Goal: Task Accomplishment & Management: Manage account settings

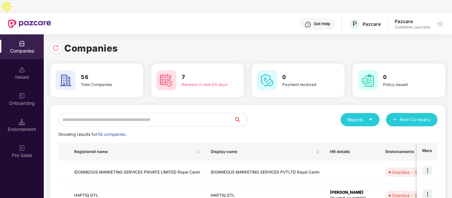
click at [99, 113] on input "text" at bounding box center [146, 119] width 176 height 13
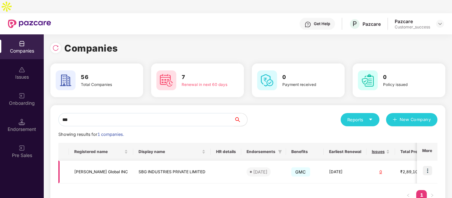
type input "***"
click at [427, 166] on img at bounding box center [427, 170] width 9 height 9
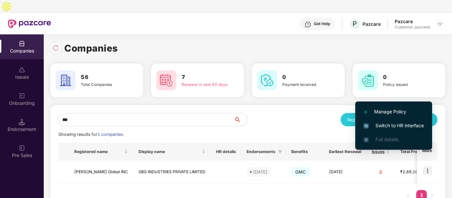
click at [379, 124] on span "Switch to HR interface" at bounding box center [393, 125] width 60 height 7
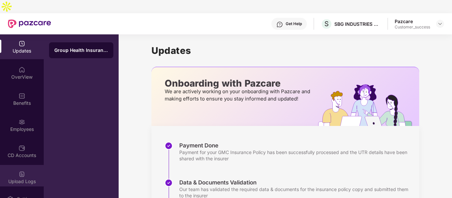
click at [19, 165] on div "Upload Logs" at bounding box center [22, 177] width 44 height 25
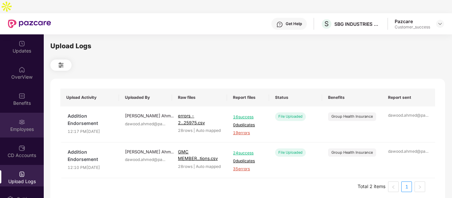
click at [22, 119] on img at bounding box center [22, 122] width 7 height 7
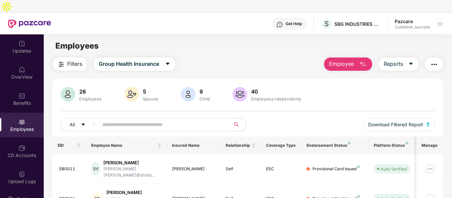
click at [116, 120] on input "text" at bounding box center [161, 125] width 119 height 10
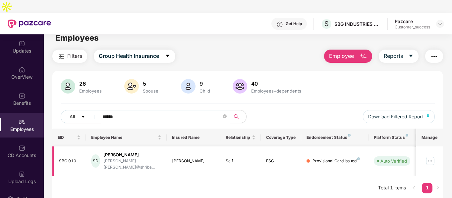
scroll to position [8, 0]
type input "******"
click at [70, 158] on div "SBG 010" at bounding box center [70, 161] width 22 height 6
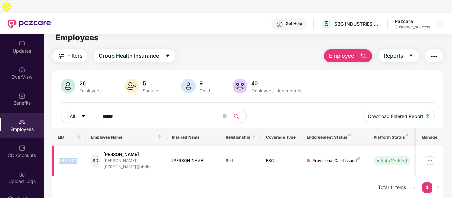
copy div "SBG 010"
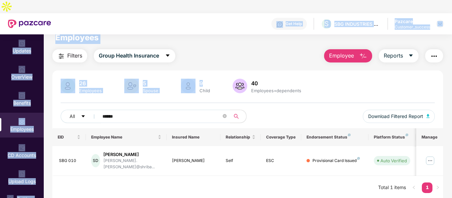
drag, startPoint x: 221, startPoint y: 54, endPoint x: 112, endPoint y: -12, distance: 126.6
click at [112, 0] on html "Get Help S SBG INDUSTRIES PRIVATE LIMITED Pazcare Customer_success Updates Over…" at bounding box center [226, 99] width 452 height 198
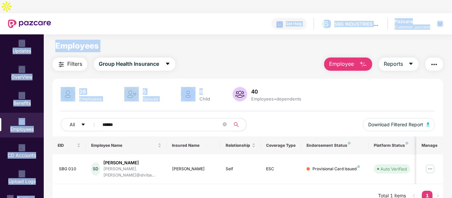
click at [209, 58] on div "Filters Group Health Insurance Employee Reports" at bounding box center [247, 64] width 391 height 13
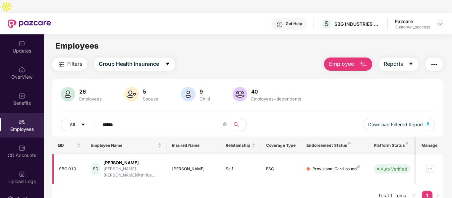
click at [431, 164] on img at bounding box center [430, 169] width 11 height 11
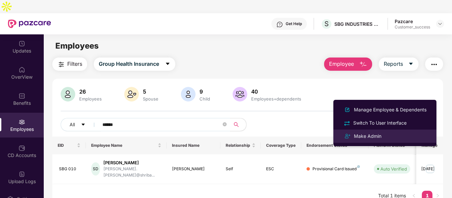
click at [364, 137] on div "Make Admin" at bounding box center [367, 136] width 30 height 7
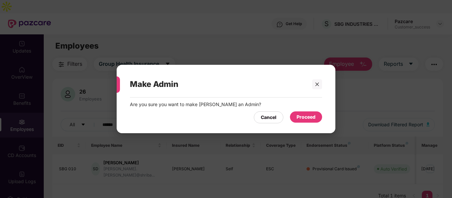
click at [303, 117] on div "Proceed" at bounding box center [305, 117] width 19 height 7
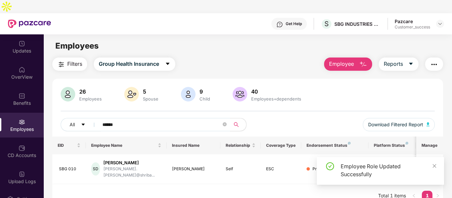
click at [363, 61] on img "button" at bounding box center [363, 65] width 8 height 8
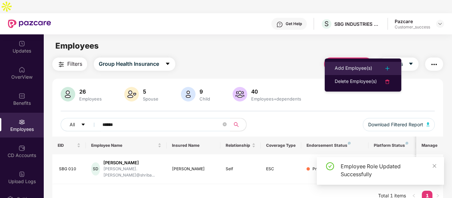
click at [344, 67] on div "Add Employee(s)" at bounding box center [353, 69] width 37 height 8
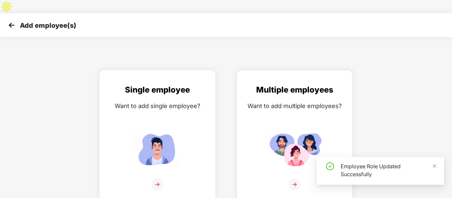
click at [192, 132] on div "Single employee Want to add single employee?" at bounding box center [157, 141] width 102 height 115
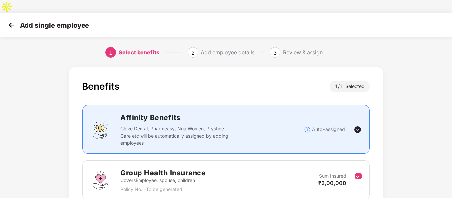
scroll to position [46, 0]
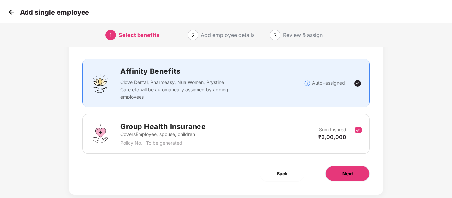
click at [347, 166] on button "Next" at bounding box center [347, 174] width 44 height 16
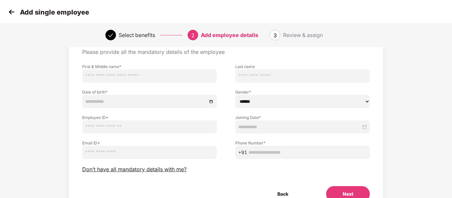
scroll to position [0, 0]
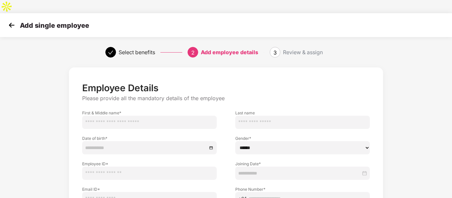
click at [183, 116] on input "text" at bounding box center [149, 122] width 134 height 13
click at [102, 144] on input at bounding box center [146, 147] width 122 height 7
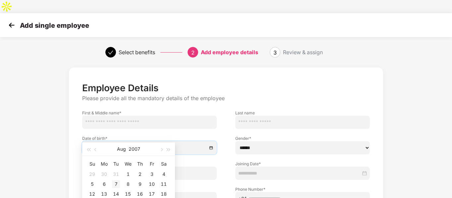
type input "**********"
click at [114, 184] on div "7" at bounding box center [116, 185] width 8 height 8
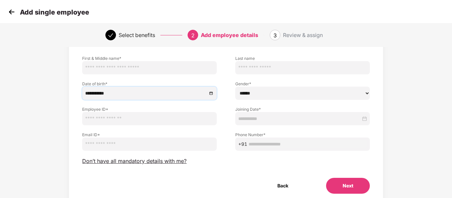
scroll to position [59, 0]
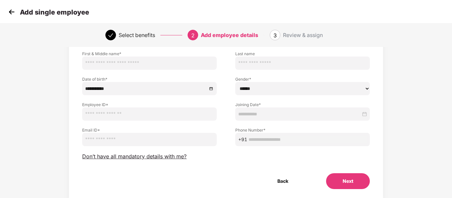
click at [111, 108] on input "text" at bounding box center [149, 114] width 134 height 13
type input "********"
click at [99, 133] on input "email" at bounding box center [149, 139] width 134 height 13
paste input "**********"
type input "**********"
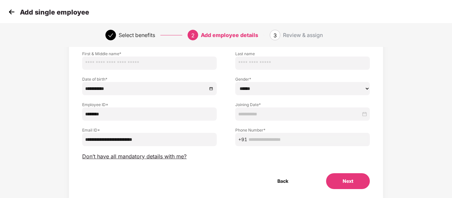
click at [258, 111] on input at bounding box center [299, 114] width 123 height 7
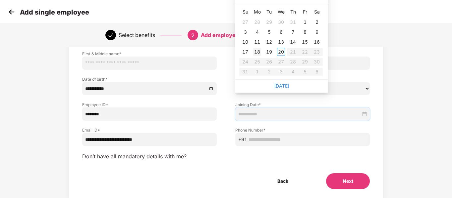
type input "**********"
click at [257, 47] on td "18" at bounding box center [257, 52] width 12 height 10
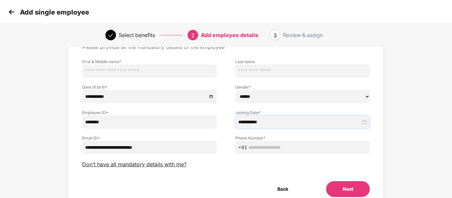
scroll to position [51, 0]
click at [249, 90] on select "****** **** ******" at bounding box center [302, 96] width 134 height 13
click at [251, 90] on select "****** **** ******" at bounding box center [302, 96] width 134 height 13
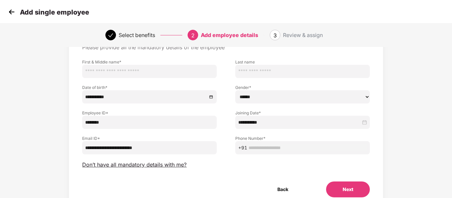
click at [252, 90] on select "****** **** ******" at bounding box center [302, 96] width 134 height 13
select select "******"
click at [235, 90] on select "****** **** ******" at bounding box center [302, 96] width 134 height 13
click at [260, 141] on span "+91" at bounding box center [302, 147] width 134 height 13
type input "**********"
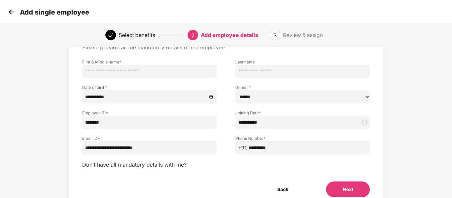
click at [143, 65] on input "text" at bounding box center [149, 71] width 134 height 13
type input "**********"
click at [352, 182] on button "Next" at bounding box center [348, 190] width 44 height 16
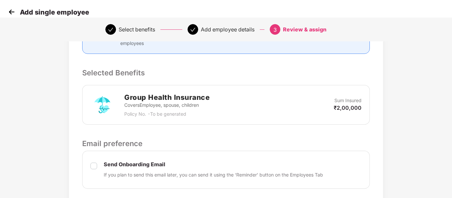
scroll to position [255, 0]
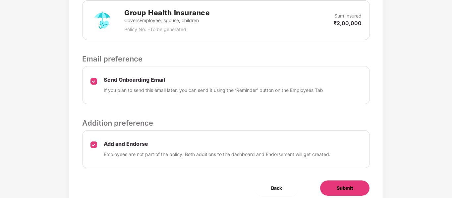
click at [329, 181] on button "Submit" at bounding box center [345, 189] width 50 height 16
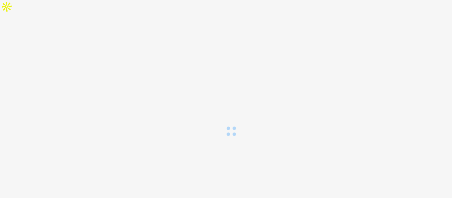
scroll to position [0, 0]
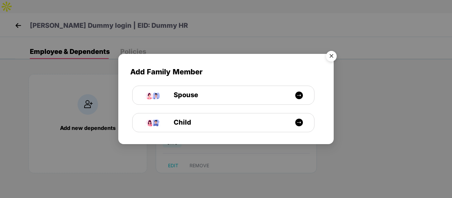
click at [334, 58] on img "Close" at bounding box center [331, 57] width 19 height 19
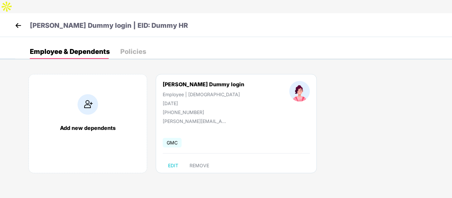
click at [15, 21] on img at bounding box center [18, 26] width 10 height 10
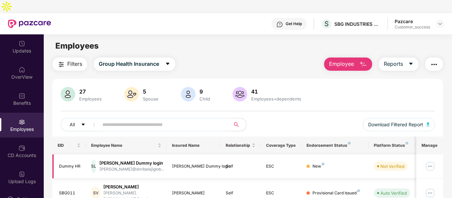
click at [424, 155] on td at bounding box center [429, 167] width 27 height 24
click at [426, 161] on img at bounding box center [430, 166] width 11 height 11
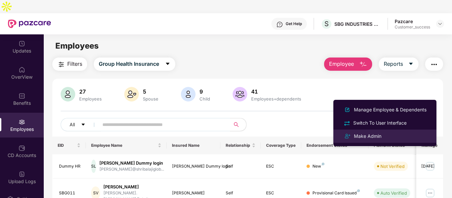
click at [361, 132] on li "Make Admin" at bounding box center [384, 136] width 103 height 13
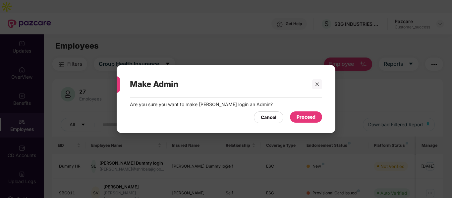
click at [299, 115] on div "Proceed" at bounding box center [305, 117] width 19 height 7
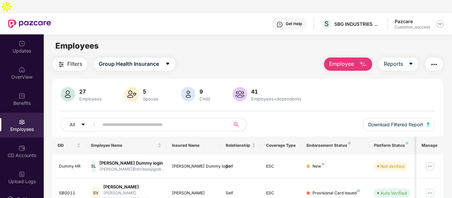
click at [440, 20] on div at bounding box center [440, 24] width 8 height 8
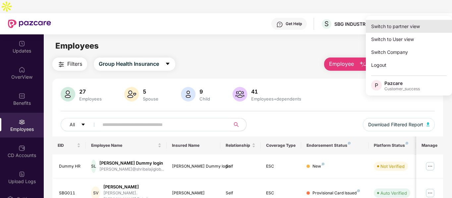
click at [393, 31] on div "Switch to partner view" at bounding box center [409, 26] width 86 height 13
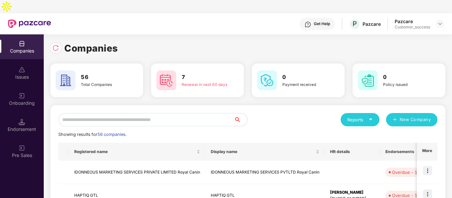
click at [122, 113] on input "text" at bounding box center [146, 119] width 176 height 13
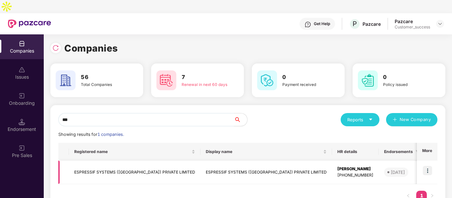
type input "***"
click at [94, 162] on td "ESPRESSIF SYSTEMS ([GEOGRAPHIC_DATA]) PRIVATE LIMITED" at bounding box center [135, 173] width 132 height 24
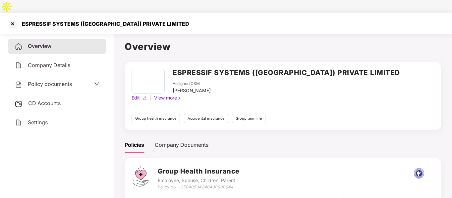
scroll to position [171, 0]
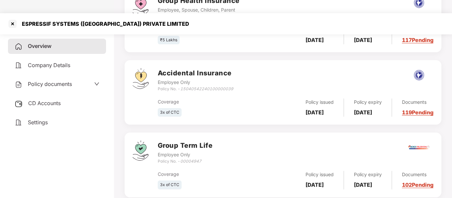
click at [168, 159] on div "Policy No. - 00004947" at bounding box center [185, 162] width 55 height 6
copy div "Policy No. - 00004947"
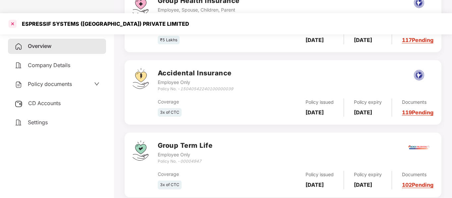
click at [9, 19] on div at bounding box center [12, 24] width 11 height 11
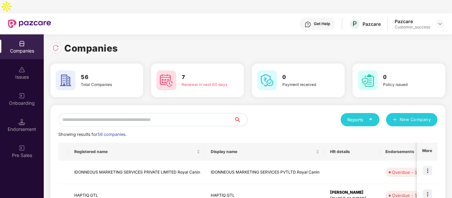
click at [104, 113] on input "text" at bounding box center [146, 119] width 176 height 13
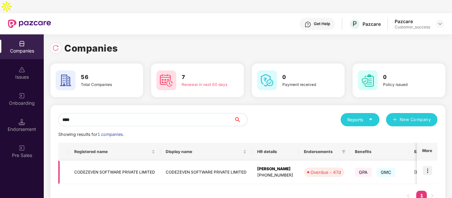
type input "****"
click at [428, 166] on img at bounding box center [427, 170] width 9 height 9
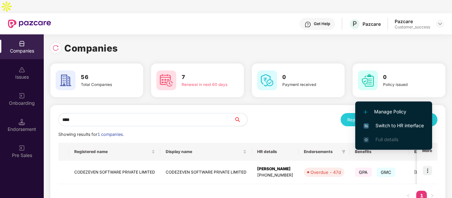
click at [366, 125] on img at bounding box center [365, 126] width 5 height 5
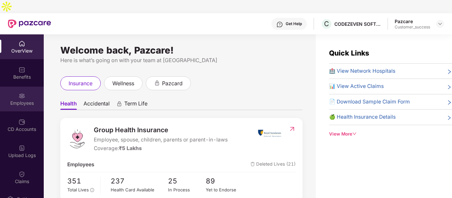
click at [19, 92] on div at bounding box center [22, 95] width 7 height 7
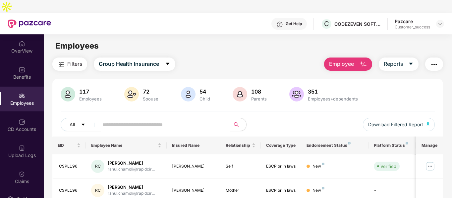
click at [122, 120] on input "text" at bounding box center [161, 125] width 119 height 10
paste input "*******"
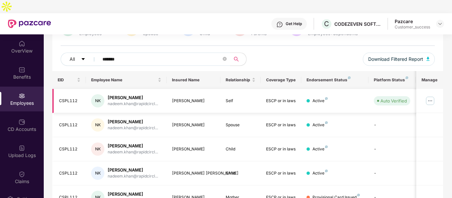
click at [71, 98] on div "CSPL112" at bounding box center [70, 101] width 22 height 6
copy div "CSPL112"
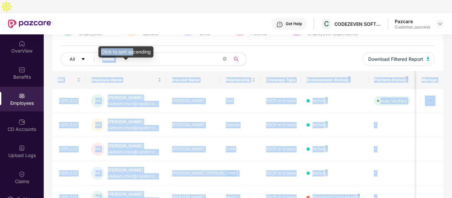
drag, startPoint x: 134, startPoint y: 47, endPoint x: 161, endPoint y: 49, distance: 27.2
click at [161, 49] on body "Get Help C CODEZEVEN SOFTWARE PRIVATE LIMITED Pazcare Customer_success OverView…" at bounding box center [226, 99] width 452 height 198
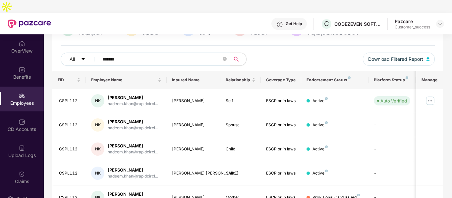
click at [161, 54] on input "*******" at bounding box center [161, 59] width 119 height 10
paste input "text"
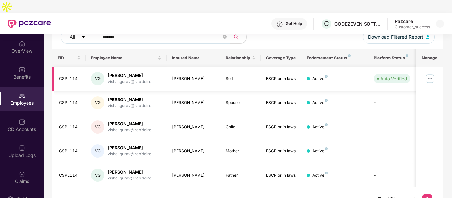
click at [431, 74] on img at bounding box center [430, 79] width 11 height 11
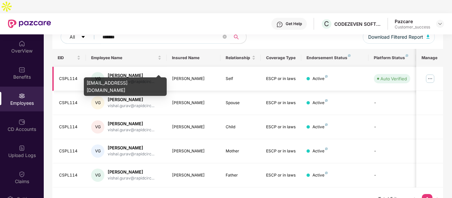
click at [126, 79] on div "vishal.gurav@rapidcirc..." at bounding box center [131, 82] width 47 height 6
click at [122, 79] on div "[EMAIL_ADDRESS][DOMAIN_NAME]" at bounding box center [125, 87] width 83 height 19
click at [110, 83] on div "[EMAIL_ADDRESS][DOMAIN_NAME]" at bounding box center [125, 87] width 83 height 19
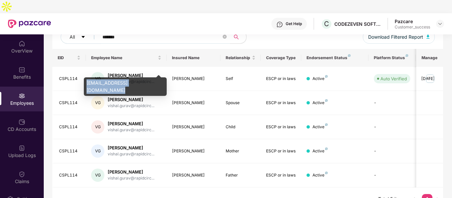
click at [110, 83] on div "[EMAIL_ADDRESS][DOMAIN_NAME]" at bounding box center [125, 87] width 83 height 19
copy div "[EMAIL_ADDRESS][DOMAIN_NAME]"
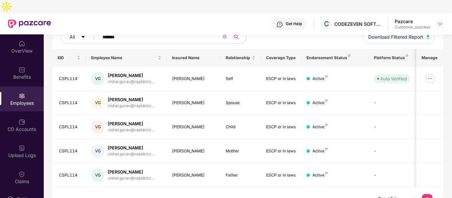
click at [133, 32] on input "*******" at bounding box center [161, 37] width 119 height 10
paste input "text"
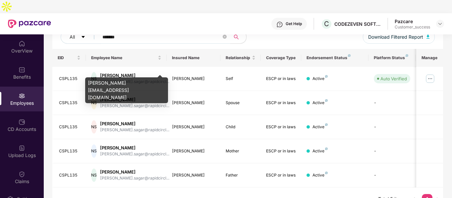
type input "*******"
click at [124, 82] on div "[PERSON_NAME][EMAIL_ADDRESS][DOMAIN_NAME]" at bounding box center [126, 91] width 83 height 26
copy div "[PERSON_NAME][EMAIL_ADDRESS][DOMAIN_NAME]"
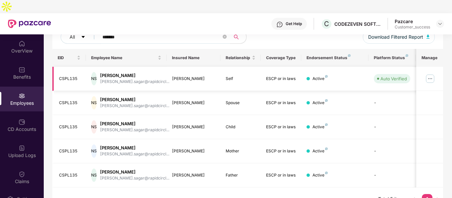
scroll to position [0, 0]
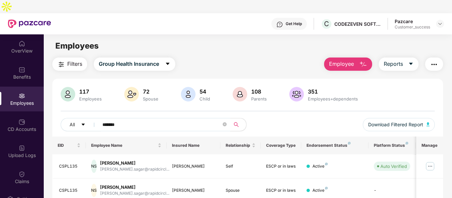
click at [221, 120] on input "*******" at bounding box center [161, 125] width 119 height 10
click at [225, 123] on icon "close-circle" at bounding box center [225, 125] width 4 height 4
paste input "*******"
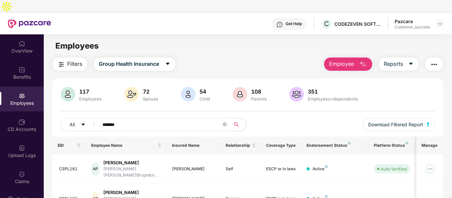
scroll to position [39, 0]
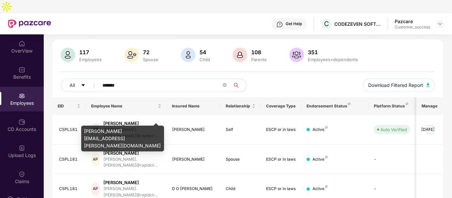
click at [116, 130] on div "[PERSON_NAME][EMAIL_ADDRESS][PERSON_NAME][DOMAIN_NAME]" at bounding box center [122, 139] width 83 height 26
copy div "[PERSON_NAME][EMAIL_ADDRESS][PERSON_NAME][DOMAIN_NAME]"
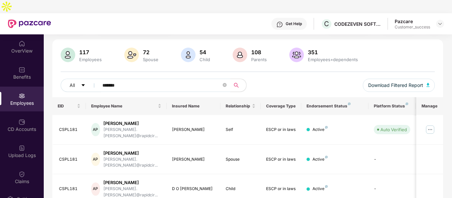
click at [115, 80] on input "*******" at bounding box center [161, 85] width 119 height 10
paste input "text"
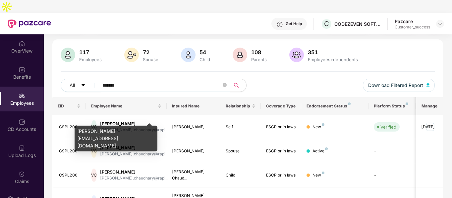
click at [120, 132] on div "[PERSON_NAME][EMAIL_ADDRESS][DOMAIN_NAME]" at bounding box center [116, 139] width 83 height 26
copy div "[PERSON_NAME][EMAIL_ADDRESS][DOMAIN_NAME]"
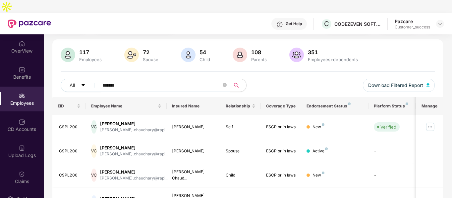
click at [143, 80] on input "*******" at bounding box center [161, 85] width 119 height 10
paste input "text"
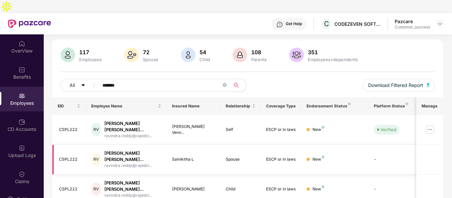
scroll to position [56, 0]
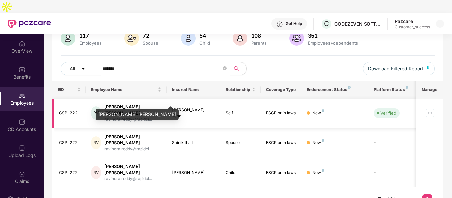
type input "*******"
click at [117, 112] on div "[PERSON_NAME] [PERSON_NAME]" at bounding box center [137, 114] width 83 height 11
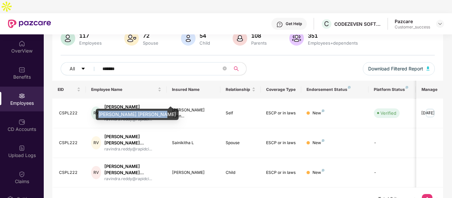
click at [117, 112] on div "[PERSON_NAME] [PERSON_NAME]" at bounding box center [137, 114] width 83 height 11
copy div "[PERSON_NAME] [PERSON_NAME]"
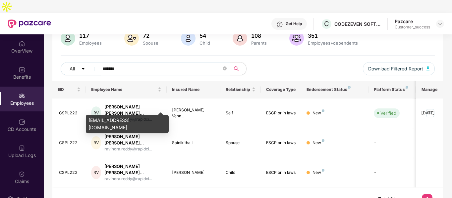
click at [123, 121] on div "[EMAIL_ADDRESS][DOMAIN_NAME]" at bounding box center [127, 124] width 83 height 19
copy div "[EMAIL_ADDRESS][DOMAIN_NAME]"
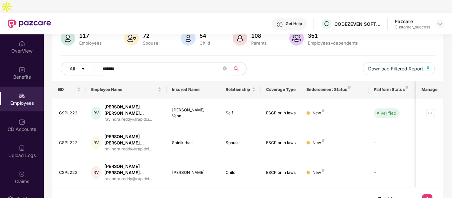
click at [131, 62] on span "*******" at bounding box center [162, 68] width 136 height 13
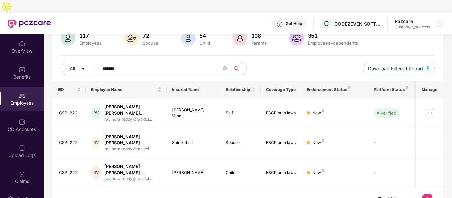
click at [131, 62] on span "*******" at bounding box center [162, 68] width 136 height 13
click at [226, 67] on icon "close-circle" at bounding box center [225, 69] width 4 height 4
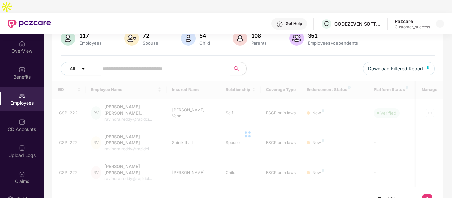
paste input "*******"
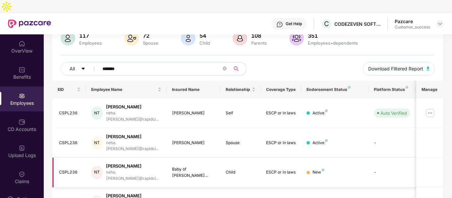
scroll to position [88, 0]
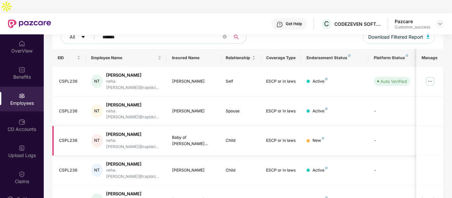
type input "*******"
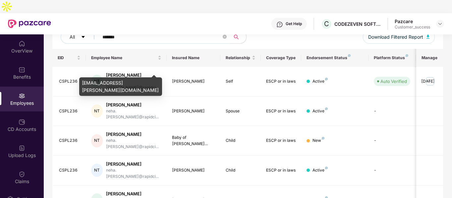
click at [115, 80] on div "[EMAIL_ADDRESS][PERSON_NAME][DOMAIN_NAME]" at bounding box center [120, 87] width 83 height 19
copy div "[EMAIL_ADDRESS][PERSON_NAME][DOMAIN_NAME]"
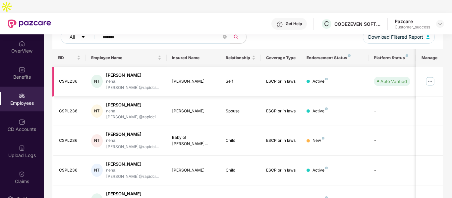
scroll to position [0, 0]
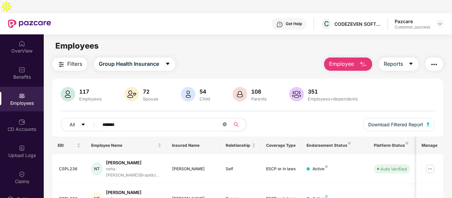
click at [225, 123] on icon "close-circle" at bounding box center [225, 125] width 4 height 4
paste input "*******"
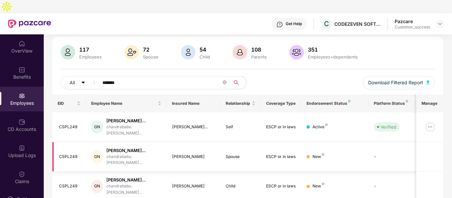
scroll to position [84, 0]
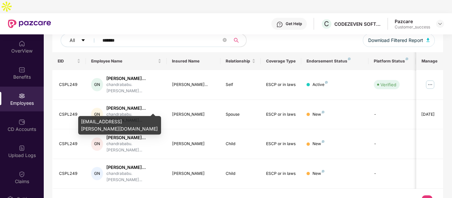
type input "*******"
click at [118, 120] on div "[EMAIL_ADDRESS][PERSON_NAME][DOMAIN_NAME]" at bounding box center [119, 125] width 83 height 19
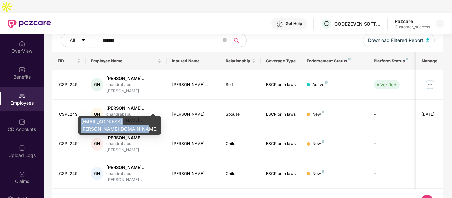
click at [118, 120] on div "[EMAIL_ADDRESS][PERSON_NAME][DOMAIN_NAME]" at bounding box center [119, 125] width 83 height 19
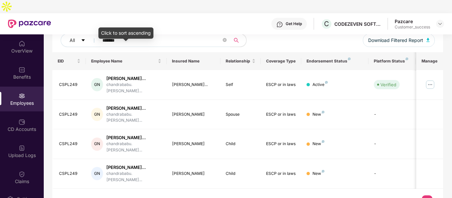
click at [138, 28] on div "Click to sort ascending" at bounding box center [125, 32] width 55 height 11
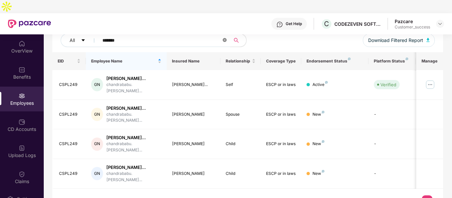
click at [224, 38] on icon "close-circle" at bounding box center [225, 40] width 4 height 4
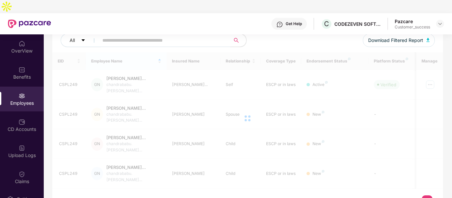
paste input "*******"
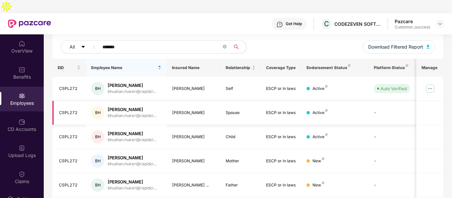
scroll to position [78, 0]
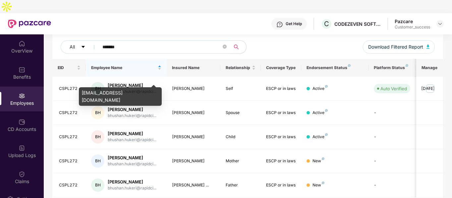
click at [127, 93] on div "[EMAIL_ADDRESS][DOMAIN_NAME]" at bounding box center [120, 96] width 83 height 19
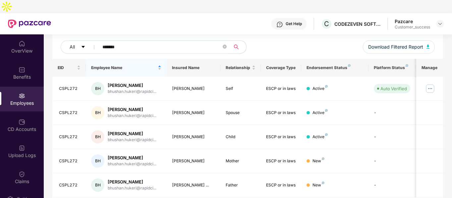
click at [131, 42] on input "*******" at bounding box center [161, 47] width 119 height 10
paste input "text"
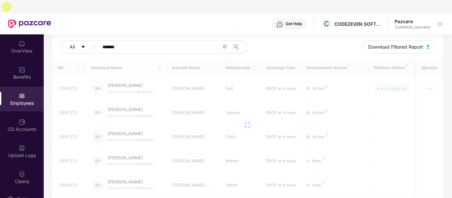
scroll to position [39, 0]
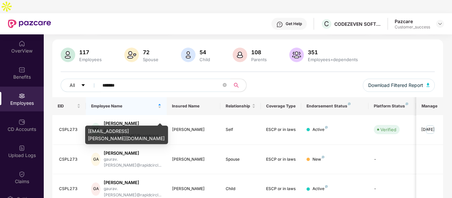
click at [110, 131] on div "[EMAIL_ADDRESS][PERSON_NAME][DOMAIN_NAME]" at bounding box center [126, 135] width 83 height 19
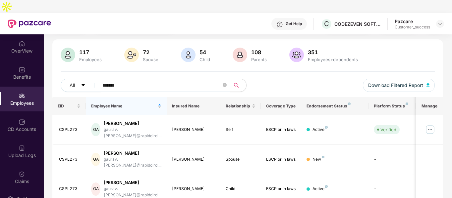
click at [128, 80] on input "*******" at bounding box center [161, 85] width 119 height 10
paste input "text"
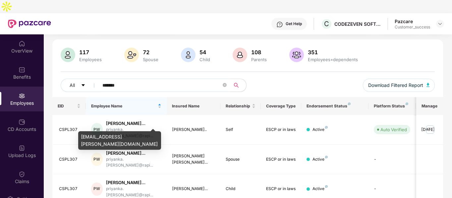
click at [119, 137] on div "[EMAIL_ADDRESS][PERSON_NAME][DOMAIN_NAME]" at bounding box center [119, 141] width 83 height 19
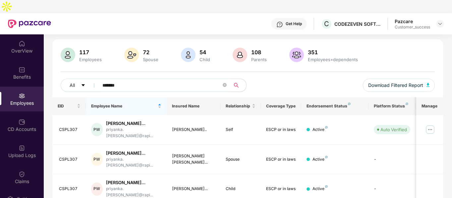
click at [142, 80] on input "*******" at bounding box center [161, 85] width 119 height 10
paste input "text"
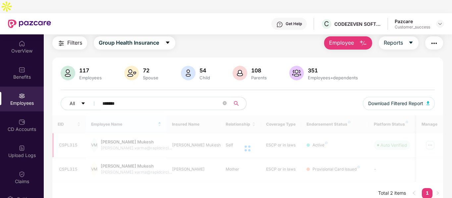
scroll to position [21, 0]
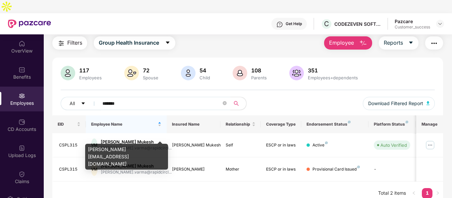
type input "*******"
click at [118, 149] on div "[PERSON_NAME][EMAIL_ADDRESS][DOMAIN_NAME]" at bounding box center [126, 157] width 83 height 26
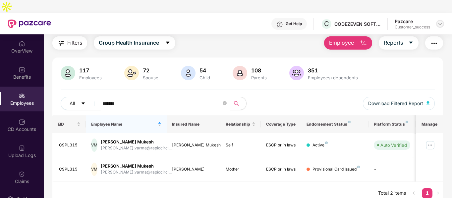
click at [437, 21] on img at bounding box center [439, 23] width 5 height 5
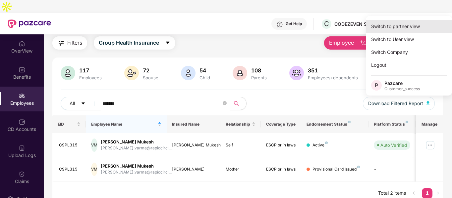
click at [398, 32] on div "Switch to partner view" at bounding box center [409, 26] width 86 height 13
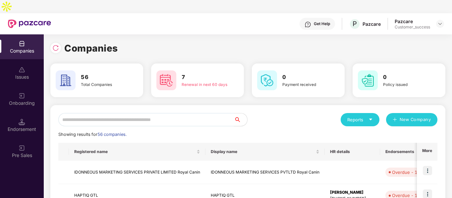
click at [190, 113] on input "text" at bounding box center [146, 119] width 176 height 13
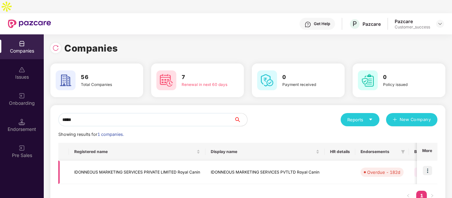
type input "*****"
click at [426, 166] on img at bounding box center [427, 170] width 9 height 9
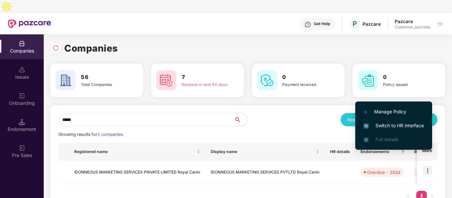
click at [385, 126] on span "Switch to HR interface" at bounding box center [393, 125] width 60 height 7
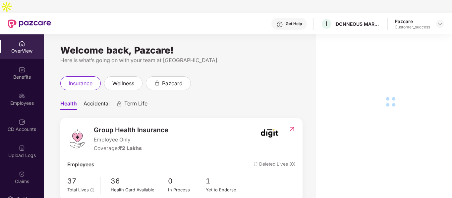
click at [28, 100] on div "Employees" at bounding box center [22, 103] width 44 height 7
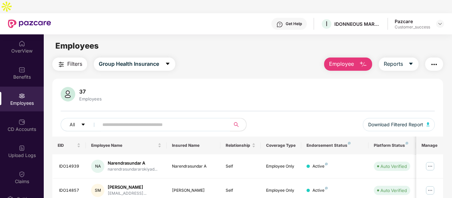
click at [361, 58] on button "Employee" at bounding box center [348, 64] width 48 height 13
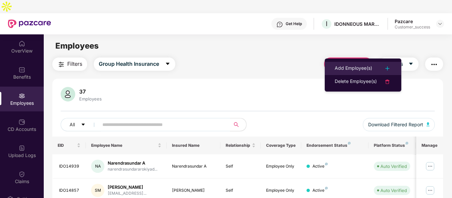
click at [357, 66] on div "Add Employee(s)" at bounding box center [353, 69] width 37 height 8
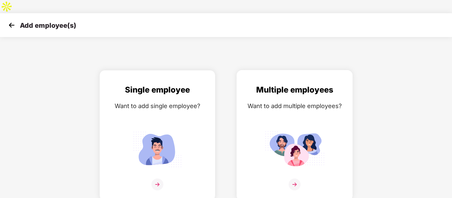
click at [330, 101] on div "Want to add multiple employees?" at bounding box center [294, 106] width 102 height 10
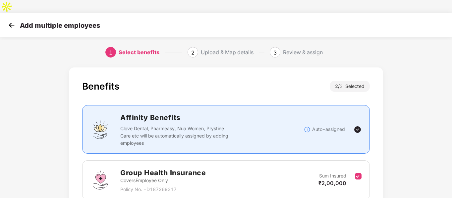
scroll to position [93, 0]
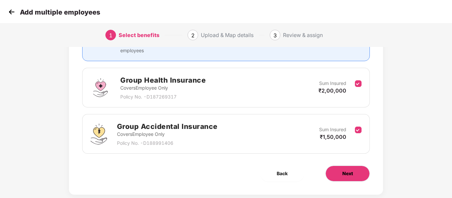
click at [340, 166] on button "Next" at bounding box center [347, 174] width 44 height 16
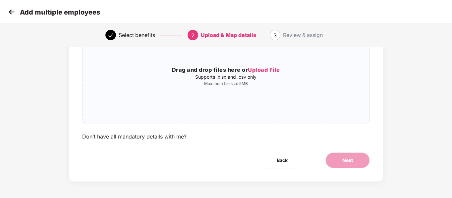
scroll to position [0, 0]
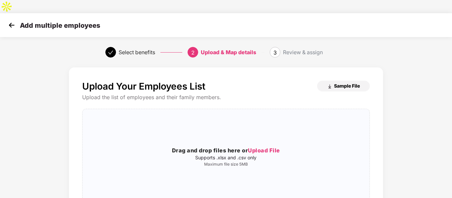
click at [332, 81] on button "Sample File" at bounding box center [343, 86] width 53 height 11
click at [13, 20] on img at bounding box center [12, 25] width 10 height 10
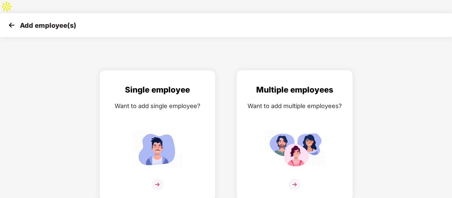
click at [300, 156] on img at bounding box center [295, 149] width 60 height 41
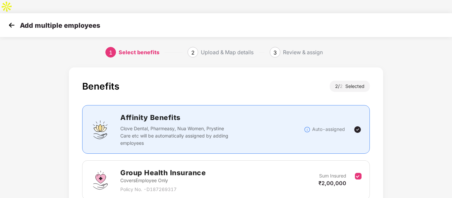
scroll to position [93, 0]
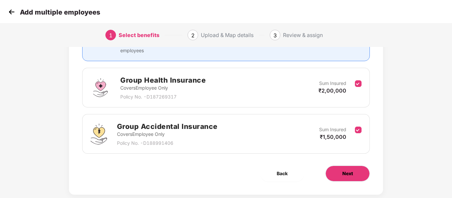
click at [331, 166] on button "Next" at bounding box center [347, 174] width 44 height 16
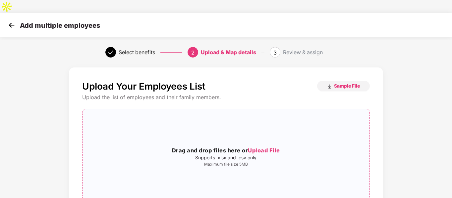
click at [245, 155] on p "Supports .xlsx and .csv only" at bounding box center [225, 157] width 287 height 5
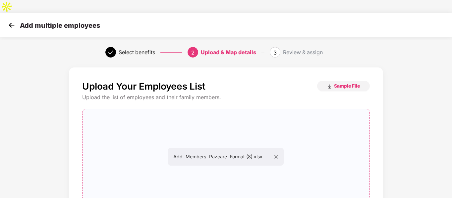
scroll to position [68, 0]
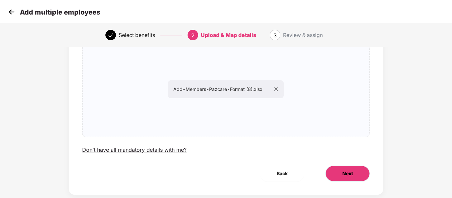
click at [342, 166] on button "Next" at bounding box center [347, 174] width 44 height 16
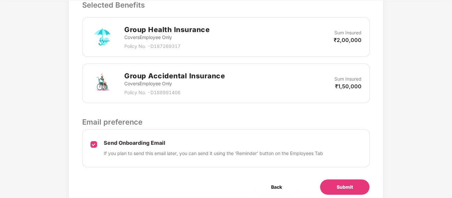
scroll to position [225, 0]
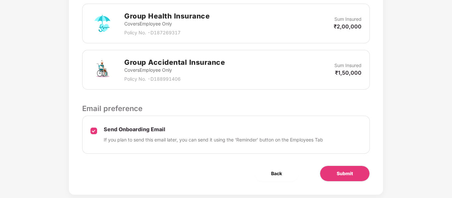
click at [315, 166] on div "Submit" at bounding box center [344, 174] width 71 height 16
click at [336, 166] on button "Submit" at bounding box center [345, 174] width 50 height 16
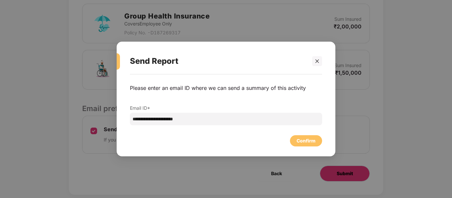
scroll to position [0, 0]
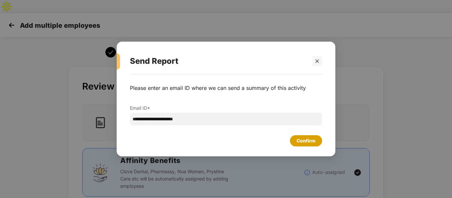
drag, startPoint x: 305, startPoint y: 142, endPoint x: 305, endPoint y: 146, distance: 3.7
click at [305, 146] on div "Confirm" at bounding box center [306, 140] width 32 height 11
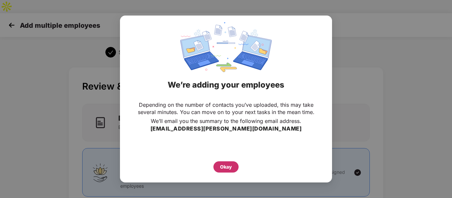
click at [223, 171] on div "Okay" at bounding box center [225, 167] width 25 height 11
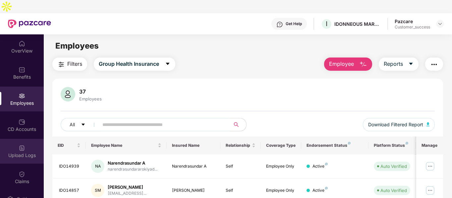
click at [29, 152] on div "Upload Logs" at bounding box center [22, 155] width 44 height 7
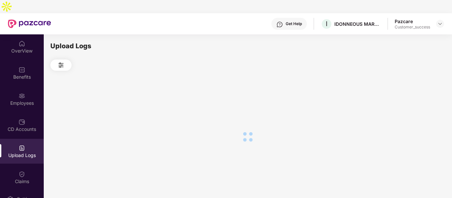
click at [29, 152] on div "Upload Logs" at bounding box center [22, 155] width 44 height 7
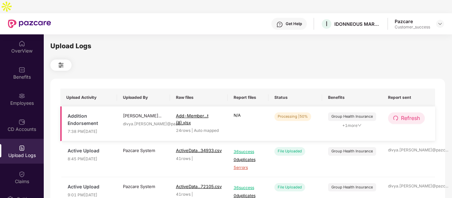
click at [410, 114] on span "Refresh" at bounding box center [410, 118] width 19 height 8
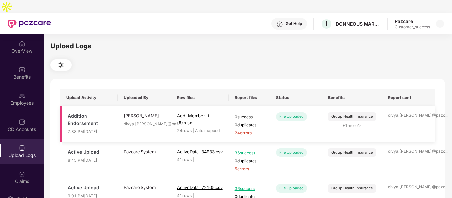
click at [249, 130] on span "24 errors" at bounding box center [249, 133] width 29 height 6
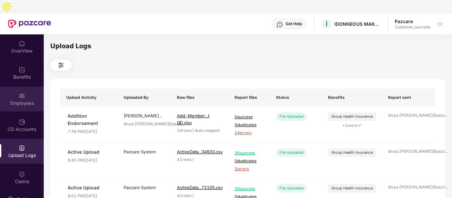
click at [19, 93] on img at bounding box center [22, 96] width 7 height 7
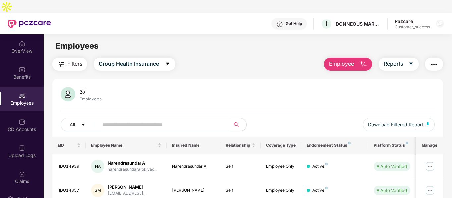
click at [358, 58] on button "Employee" at bounding box center [348, 64] width 48 height 13
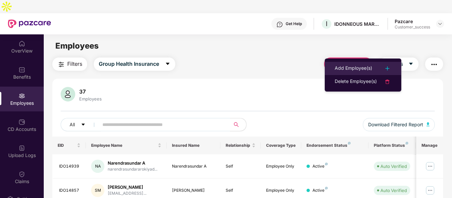
click at [342, 65] on div "Add Employee(s)" at bounding box center [353, 69] width 37 height 8
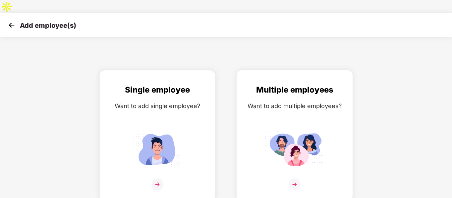
click at [286, 113] on div "Multiple employees Want to add multiple employees?" at bounding box center [294, 141] width 102 height 115
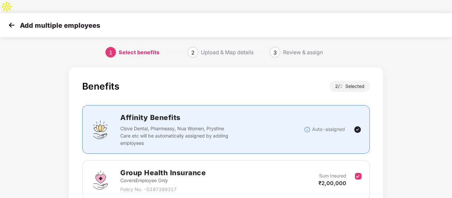
scroll to position [93, 0]
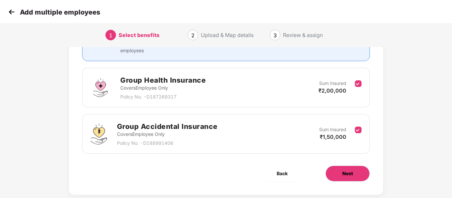
click at [348, 166] on button "Next" at bounding box center [347, 174] width 44 height 16
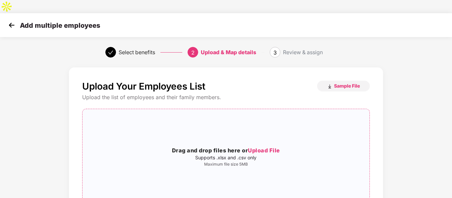
click at [279, 130] on div "Drag and drop files here or Upload File Supports .xlsx and .csv only Maximum fi…" at bounding box center [225, 157] width 287 height 85
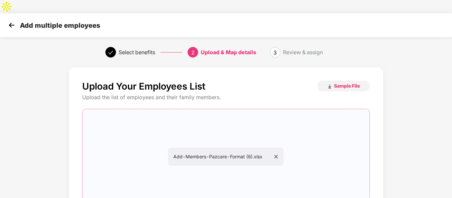
scroll to position [68, 0]
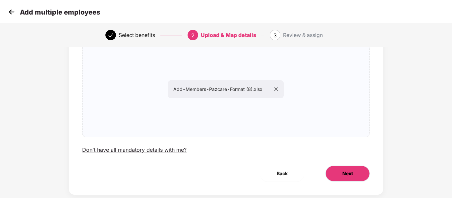
click at [333, 166] on button "Next" at bounding box center [347, 174] width 44 height 16
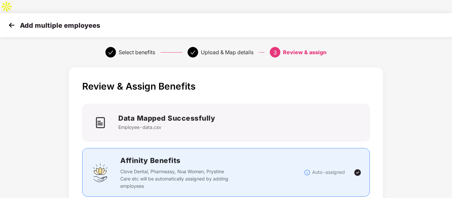
scroll to position [225, 0]
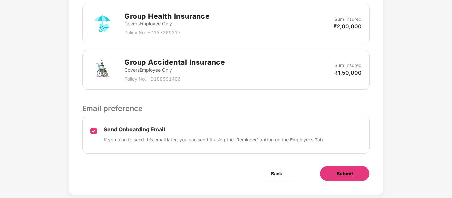
click at [329, 166] on button "Submit" at bounding box center [345, 174] width 50 height 16
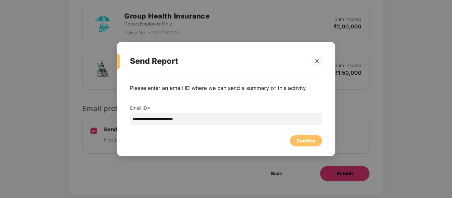
scroll to position [0, 0]
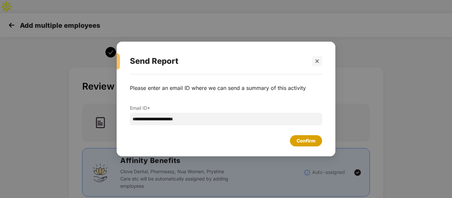
click at [309, 140] on div "Confirm" at bounding box center [305, 140] width 19 height 7
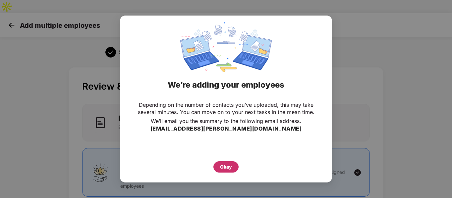
click at [230, 168] on div "Okay" at bounding box center [226, 167] width 12 height 7
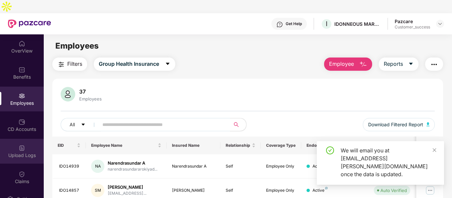
click at [16, 152] on div "Upload Logs" at bounding box center [22, 155] width 44 height 7
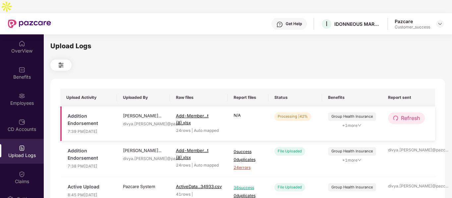
click at [401, 114] on span "Refresh" at bounding box center [410, 118] width 19 height 8
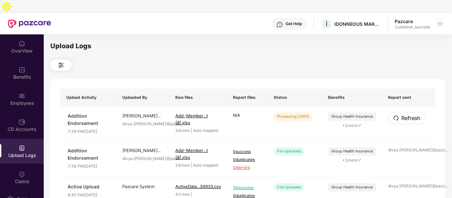
click at [401, 114] on span "Refresh" at bounding box center [410, 118] width 19 height 8
drag, startPoint x: 401, startPoint y: 105, endPoint x: 415, endPoint y: 110, distance: 14.6
click at [415, 113] on button "Refresh" at bounding box center [406, 119] width 37 height 12
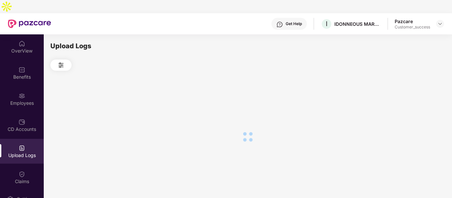
click at [415, 110] on div at bounding box center [247, 137] width 395 height 132
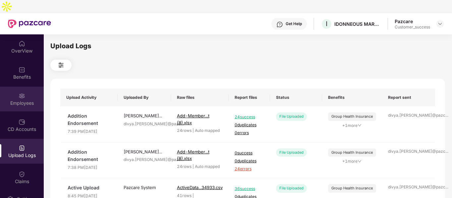
click at [29, 87] on div "Employees" at bounding box center [22, 99] width 44 height 25
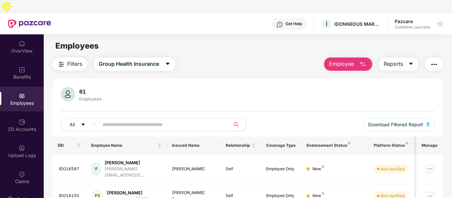
click at [360, 58] on button "Employee" at bounding box center [348, 64] width 48 height 13
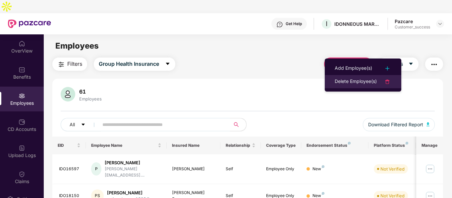
click at [353, 81] on div "Delete Employee(s)" at bounding box center [356, 82] width 42 height 8
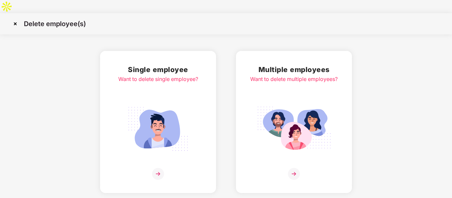
click at [267, 103] on img at bounding box center [294, 129] width 74 height 52
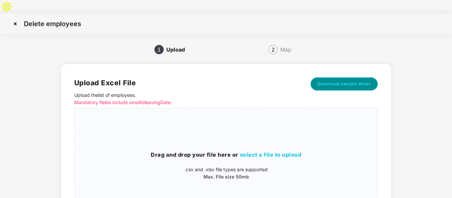
click at [338, 81] on span "Download sample sheet" at bounding box center [344, 84] width 54 height 7
click at [217, 166] on p ".csv and .xlsx file types are supported" at bounding box center [226, 169] width 303 height 7
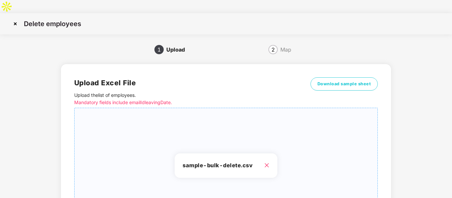
scroll to position [67, 0]
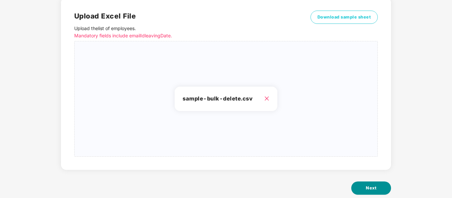
click at [372, 182] on button "Next" at bounding box center [371, 188] width 40 height 13
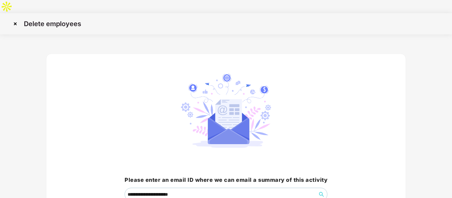
scroll to position [46, 0]
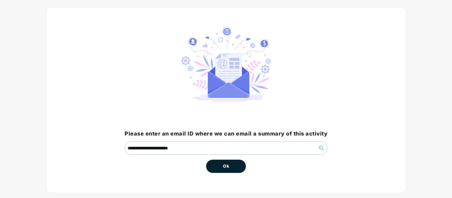
click at [224, 155] on div "Ok" at bounding box center [226, 164] width 40 height 18
click at [222, 160] on button "Ok" at bounding box center [226, 166] width 40 height 13
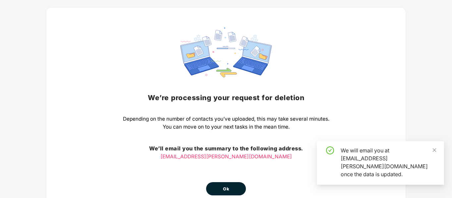
scroll to position [59, 0]
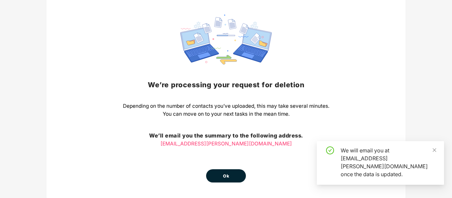
click at [215, 170] on button "Ok" at bounding box center [226, 176] width 40 height 13
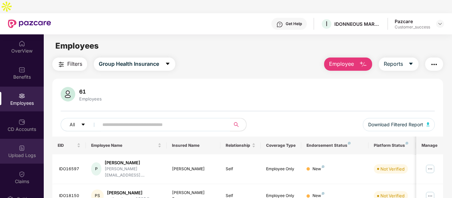
click at [20, 145] on img at bounding box center [22, 148] width 7 height 7
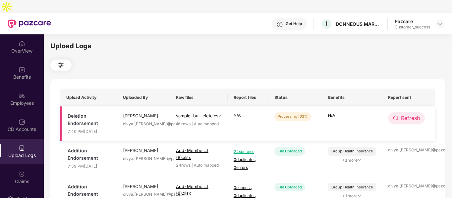
click at [400, 113] on button "Refresh" at bounding box center [406, 119] width 37 height 12
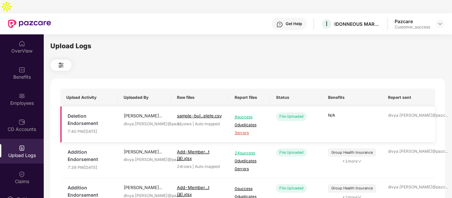
click at [240, 130] on span "3 errors" at bounding box center [249, 133] width 29 height 6
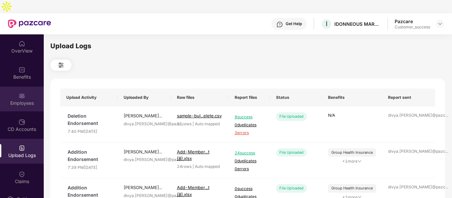
click at [18, 100] on div "Employees" at bounding box center [22, 103] width 44 height 7
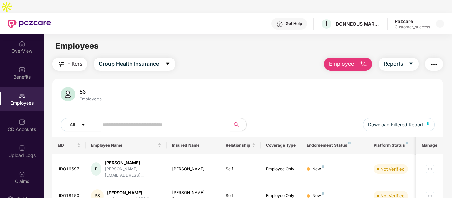
click at [136, 120] on input "text" at bounding box center [161, 125] width 119 height 10
paste input "********"
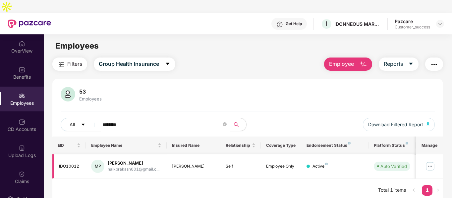
type input "********"
click at [430, 161] on img at bounding box center [430, 166] width 11 height 11
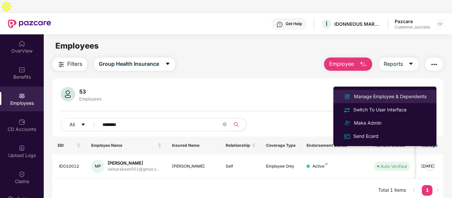
click at [356, 98] on div "Manage Employee & Dependents" at bounding box center [389, 96] width 75 height 7
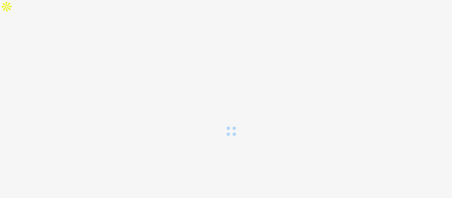
click at [356, 98] on div at bounding box center [226, 75] width 452 height 124
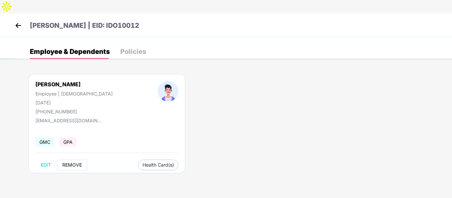
click at [73, 163] on span "REMOVE" at bounding box center [72, 165] width 20 height 5
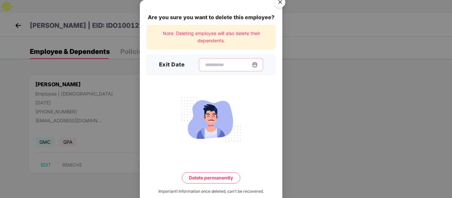
click at [210, 64] on input at bounding box center [228, 65] width 48 height 7
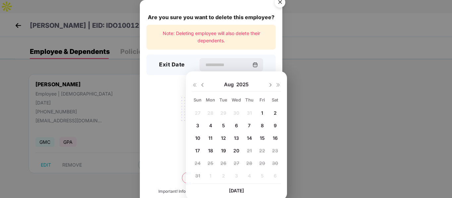
click at [202, 85] on img at bounding box center [202, 84] width 5 height 5
click at [226, 151] on span "22" at bounding box center [223, 151] width 6 height 6
type input "**********"
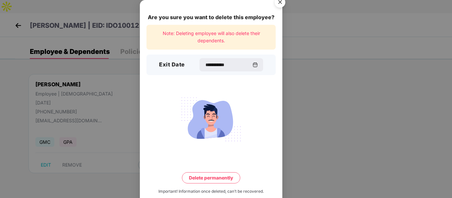
click at [204, 179] on button "Delete permanently" at bounding box center [211, 178] width 58 height 11
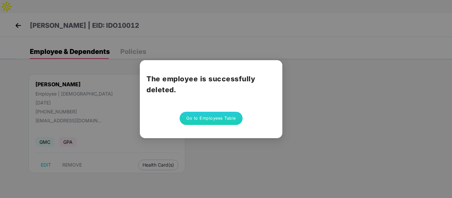
click at [205, 118] on button "Go to Employees Table" at bounding box center [211, 118] width 63 height 13
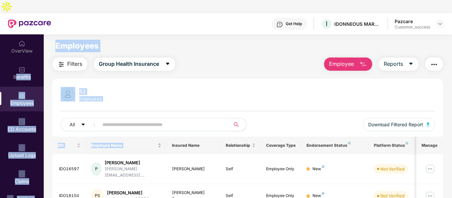
drag, startPoint x: 15, startPoint y: 58, endPoint x: 161, endPoint y: 126, distance: 161.4
click at [161, 126] on div "OverView Benefits Employees CD Accounts Upload Logs Claims 4 Endorsements My Or…" at bounding box center [226, 122] width 452 height 177
click at [194, 120] on input "text" at bounding box center [161, 125] width 119 height 10
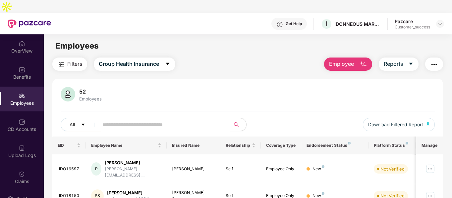
paste input "********"
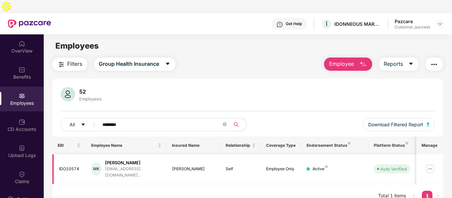
type input "********"
click at [429, 164] on img at bounding box center [430, 169] width 11 height 11
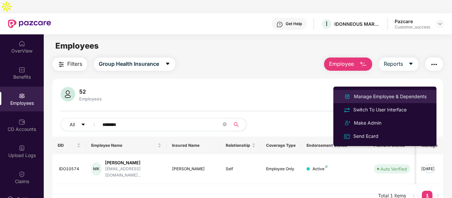
click at [360, 96] on div "Manage Employee & Dependents" at bounding box center [389, 96] width 75 height 7
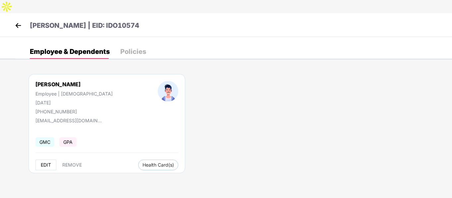
click at [47, 160] on button "EDIT" at bounding box center [45, 165] width 21 height 11
select select "****"
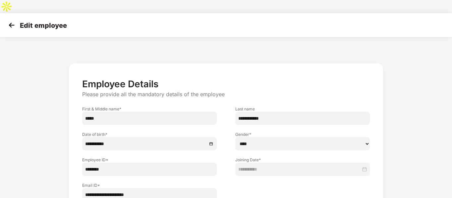
click at [11, 20] on img at bounding box center [12, 25] width 10 height 10
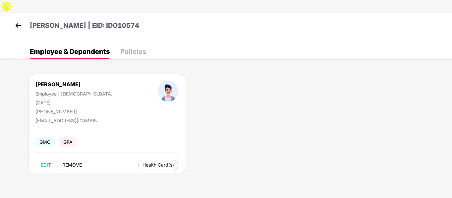
click at [73, 163] on span "REMOVE" at bounding box center [72, 165] width 20 height 5
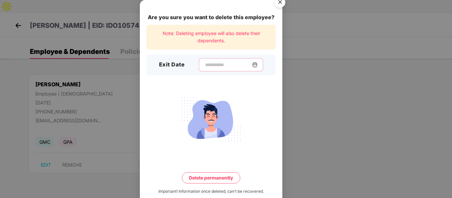
click at [212, 67] on input at bounding box center [228, 65] width 48 height 7
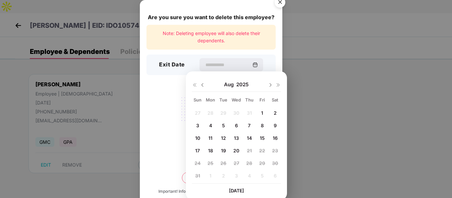
click at [203, 86] on img at bounding box center [202, 84] width 5 height 5
click at [224, 151] on span "22" at bounding box center [223, 151] width 6 height 6
type input "**********"
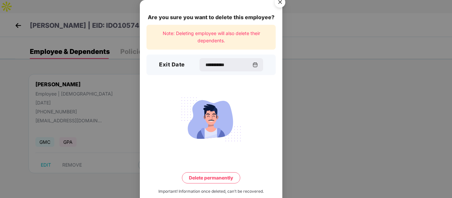
click at [212, 176] on button "Delete permanently" at bounding box center [211, 178] width 58 height 11
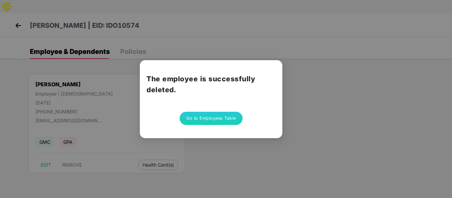
click at [220, 119] on button "Go to Employees Table" at bounding box center [211, 118] width 63 height 13
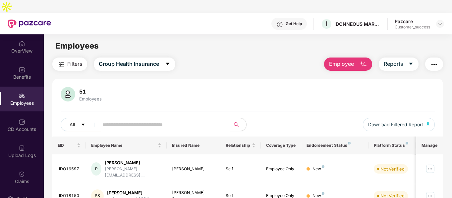
click at [188, 120] on input "text" at bounding box center [161, 125] width 119 height 10
paste input "*******"
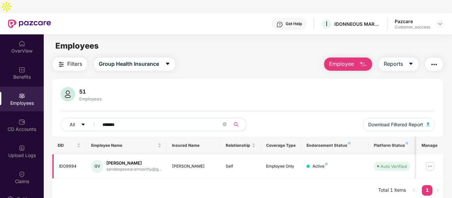
type input "*******"
click at [429, 161] on img at bounding box center [430, 166] width 11 height 11
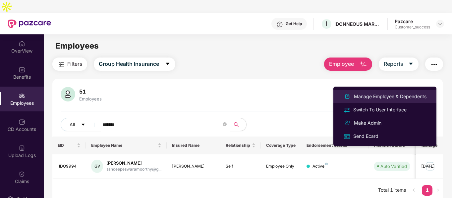
click at [374, 94] on div "Manage Employee & Dependents" at bounding box center [389, 96] width 75 height 7
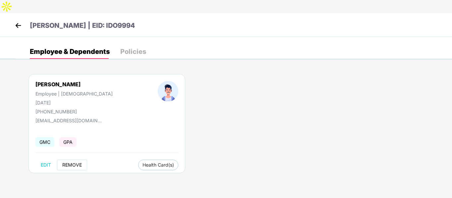
click at [77, 163] on span "REMOVE" at bounding box center [72, 165] width 20 height 5
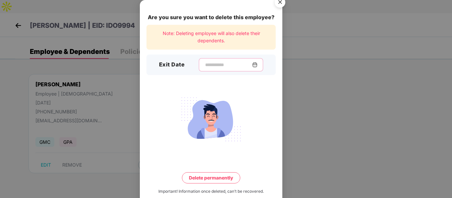
click at [211, 63] on input at bounding box center [228, 65] width 48 height 7
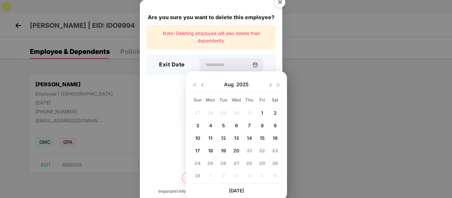
click at [203, 88] on div "[DATE]" at bounding box center [236, 84] width 89 height 13
click at [202, 85] on img at bounding box center [202, 84] width 5 height 5
click at [225, 154] on div "22" at bounding box center [223, 151] width 10 height 10
type input "**********"
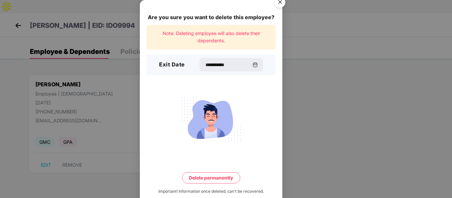
click at [216, 183] on button "Delete permanently" at bounding box center [211, 178] width 58 height 11
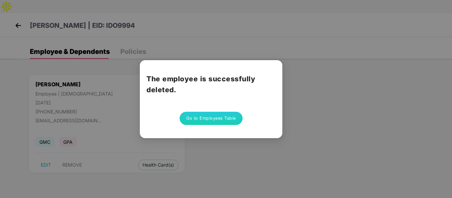
click at [196, 116] on button "Go to Employees Table" at bounding box center [211, 118] width 63 height 13
